Goal: Transaction & Acquisition: Purchase product/service

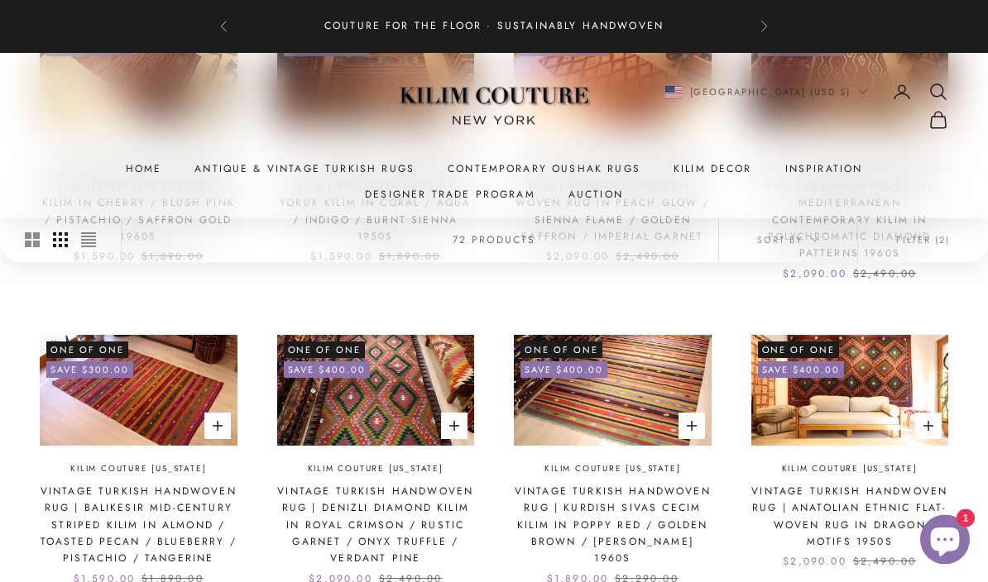
scroll to position [1018, 0]
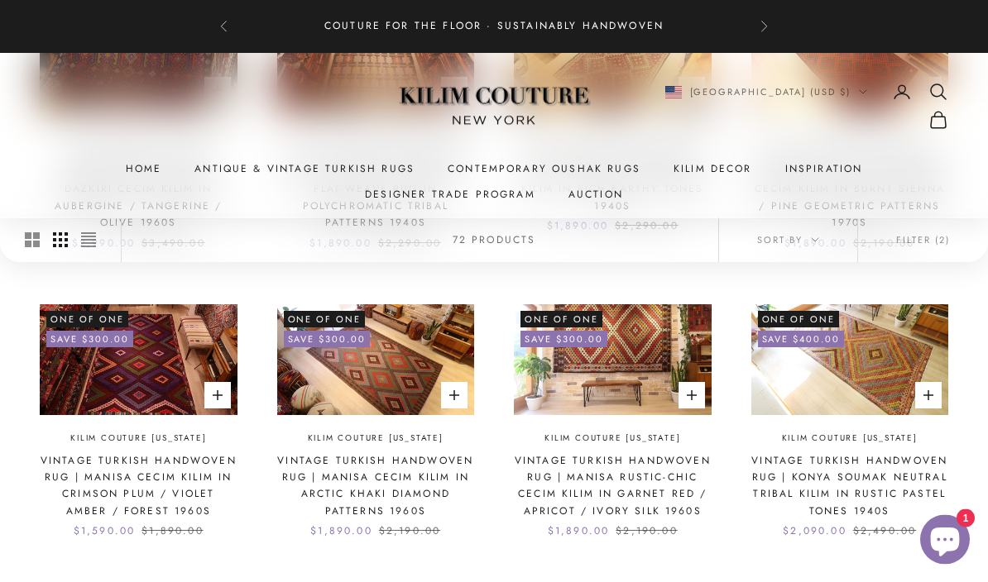
scroll to position [959, 0]
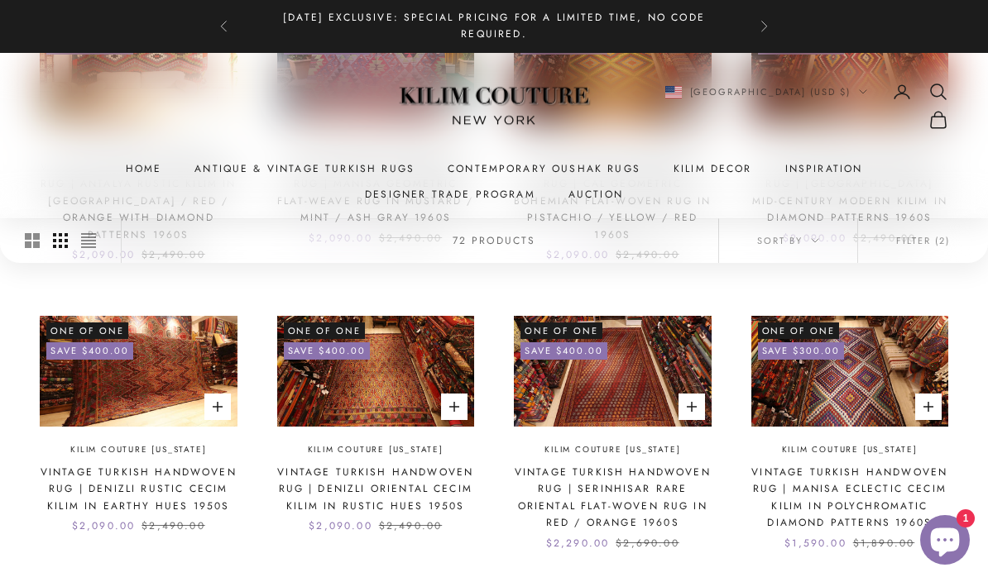
scroll to position [979, 0]
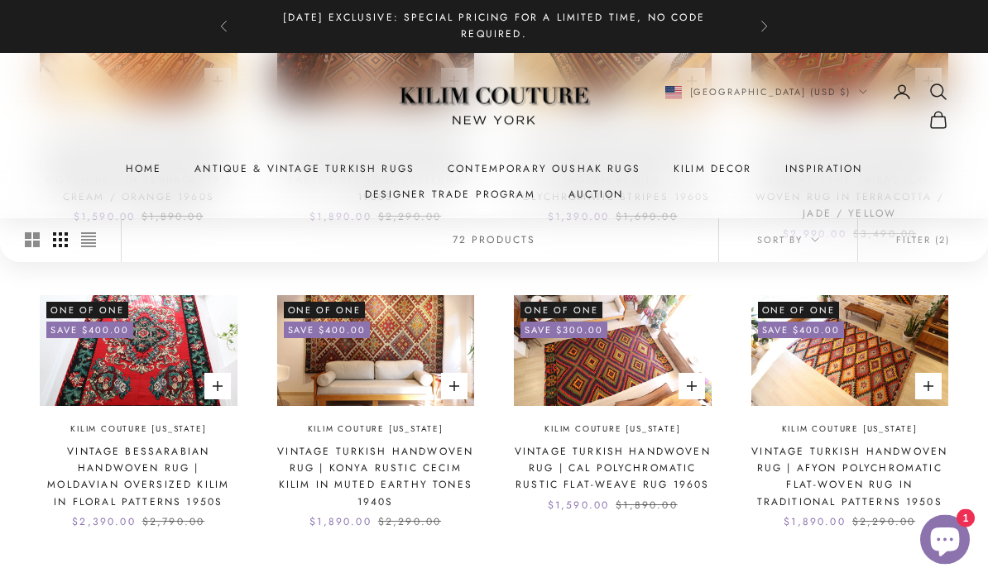
scroll to position [970, 0]
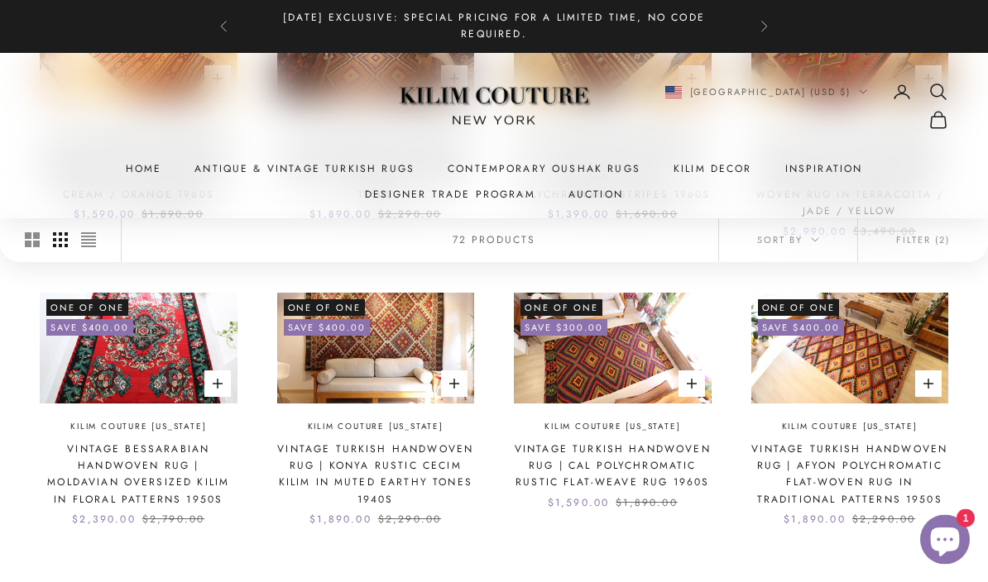
click at [615, 581] on link "6" at bounding box center [618, 587] width 50 height 37
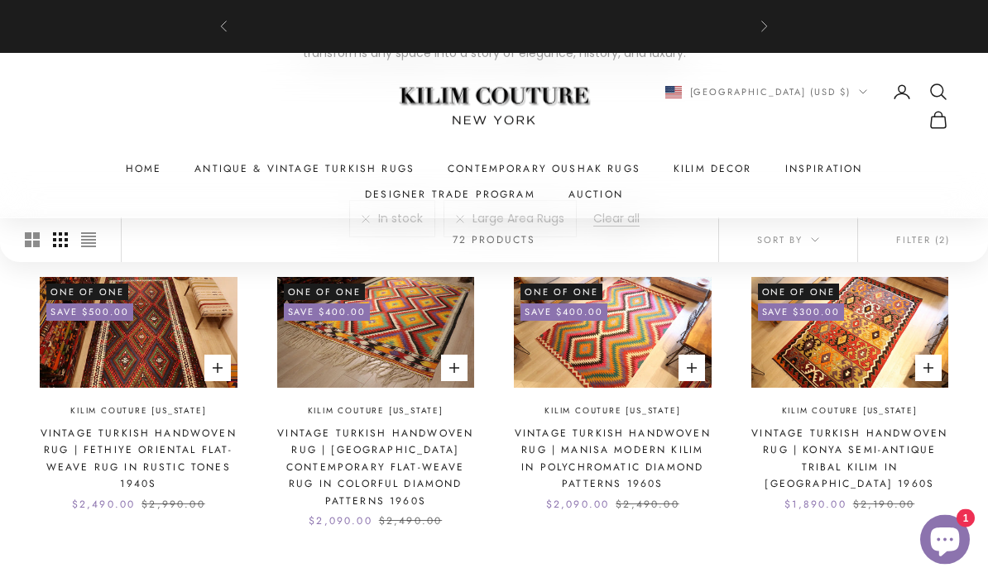
scroll to position [393, 0]
click at [652, 342] on img at bounding box center [613, 332] width 198 height 111
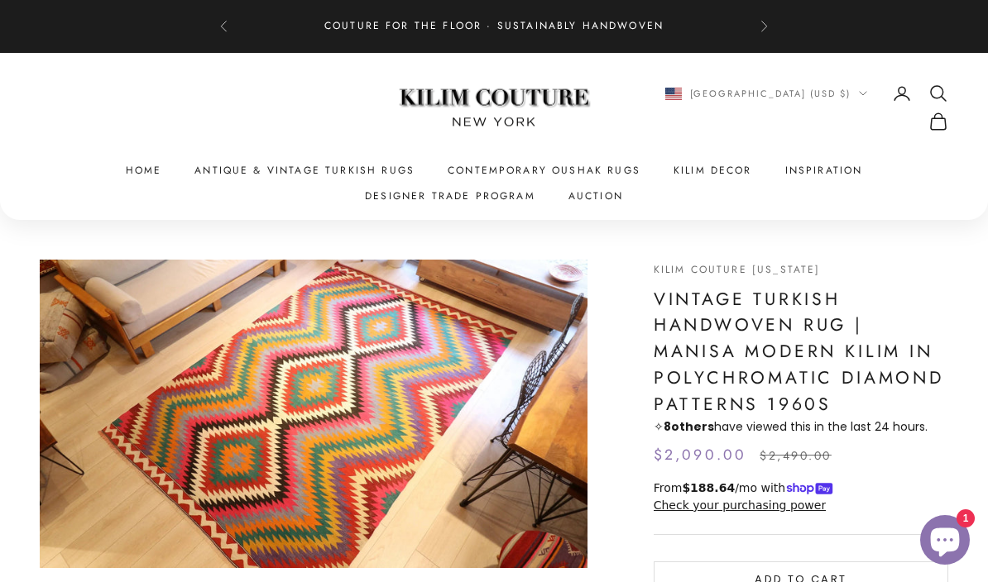
click at [572, 172] on link "Contemporary Oushak Rugs" at bounding box center [543, 170] width 193 height 17
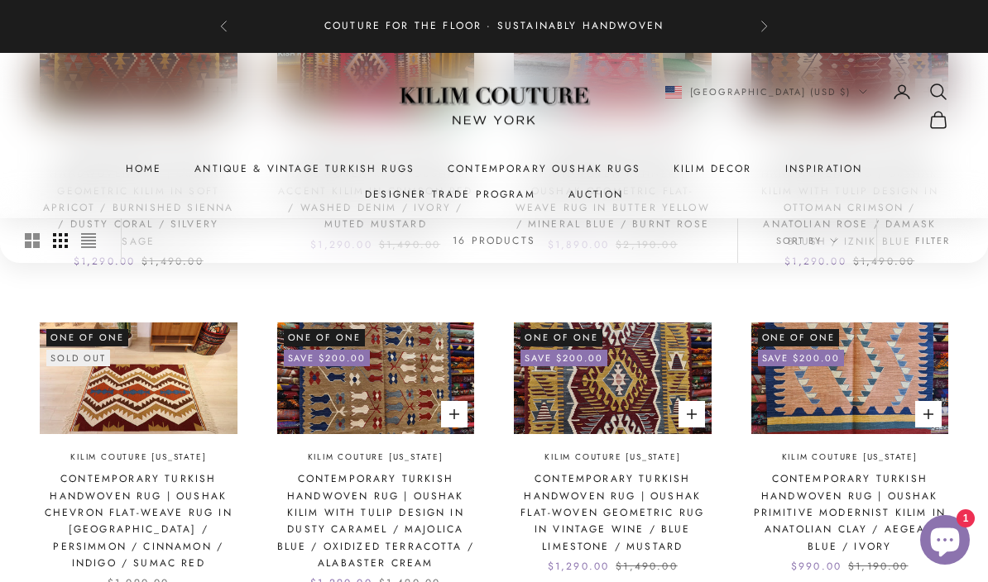
scroll to position [950, 0]
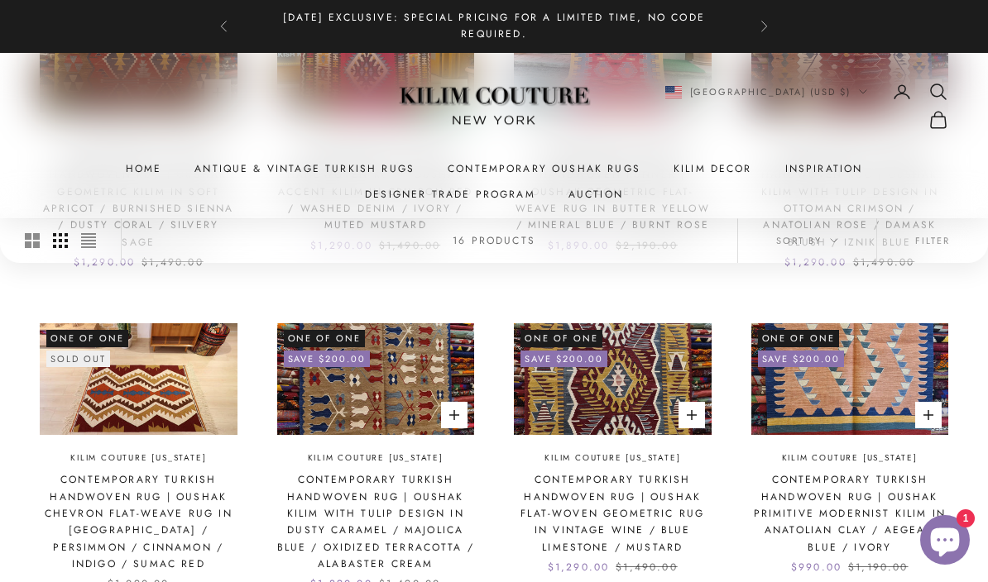
click at [195, 391] on img at bounding box center [139, 378] width 198 height 111
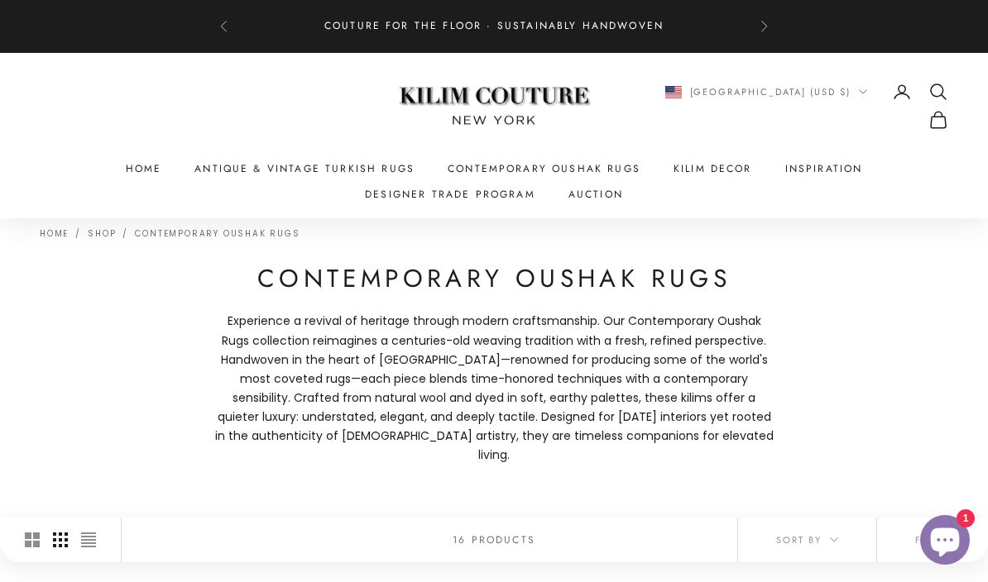
scroll to position [0, 0]
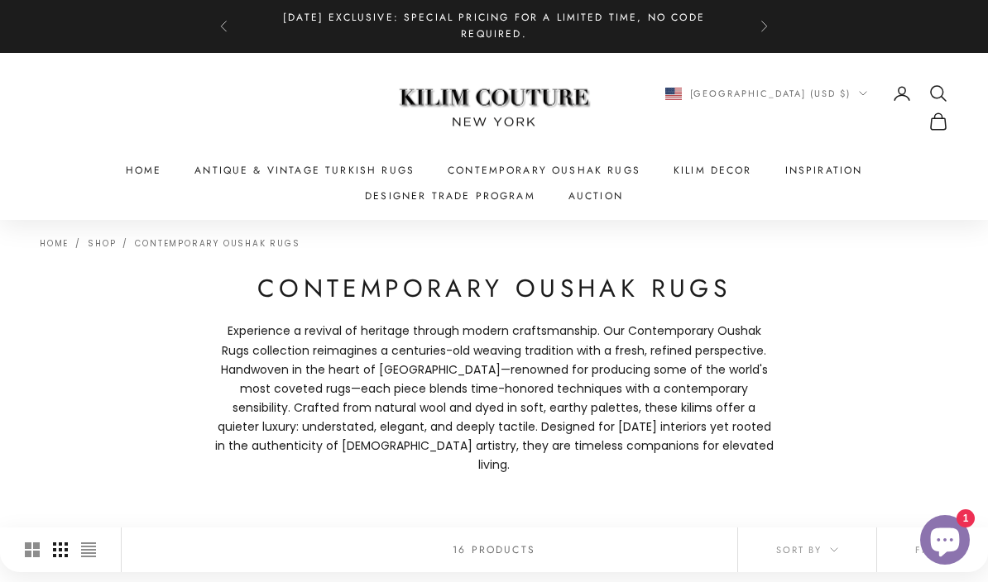
click at [376, 175] on link "Antique & Vintage Turkish Rugs" at bounding box center [304, 170] width 220 height 17
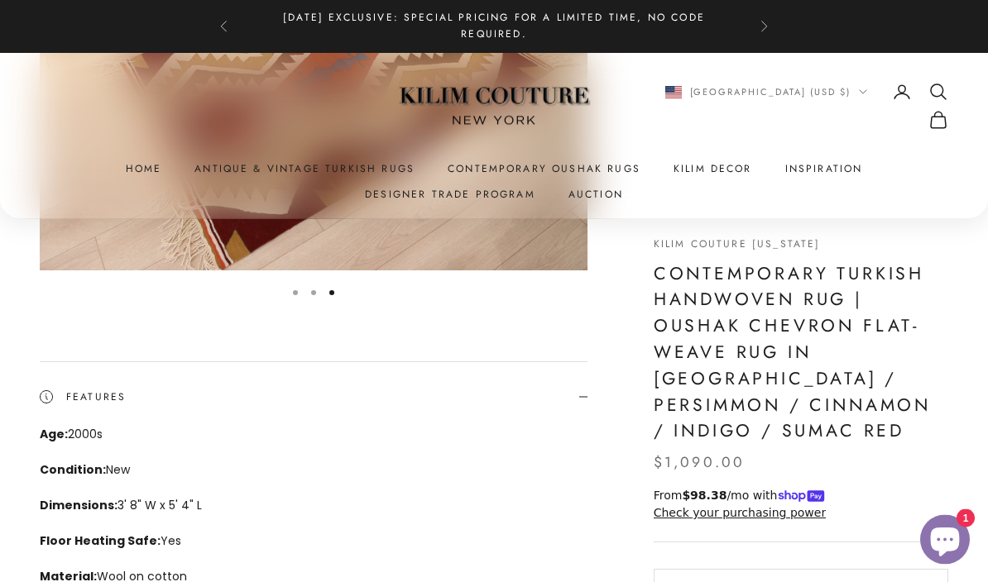
scroll to position [293, 0]
